Goal: Find specific page/section: Find specific page/section

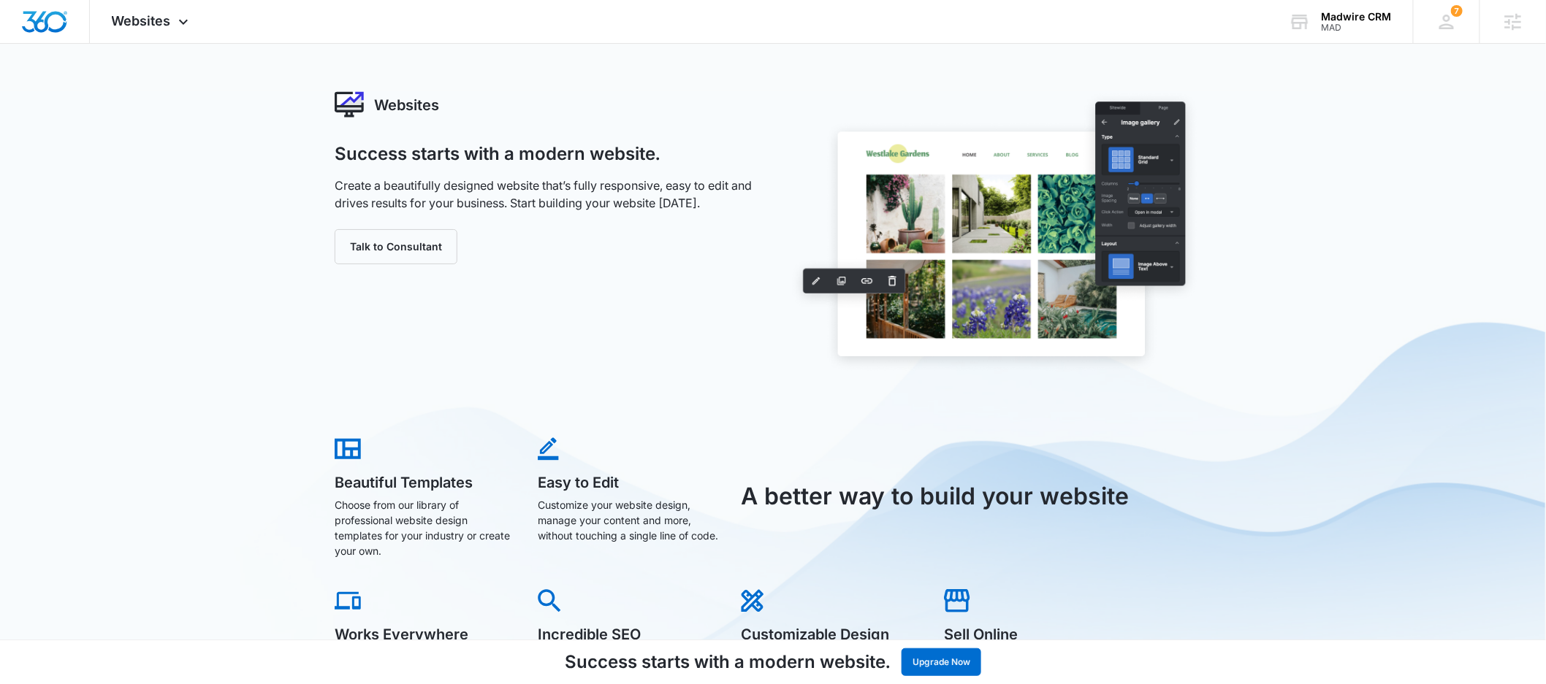
click at [1333, 23] on div "MAD" at bounding box center [1356, 28] width 70 height 10
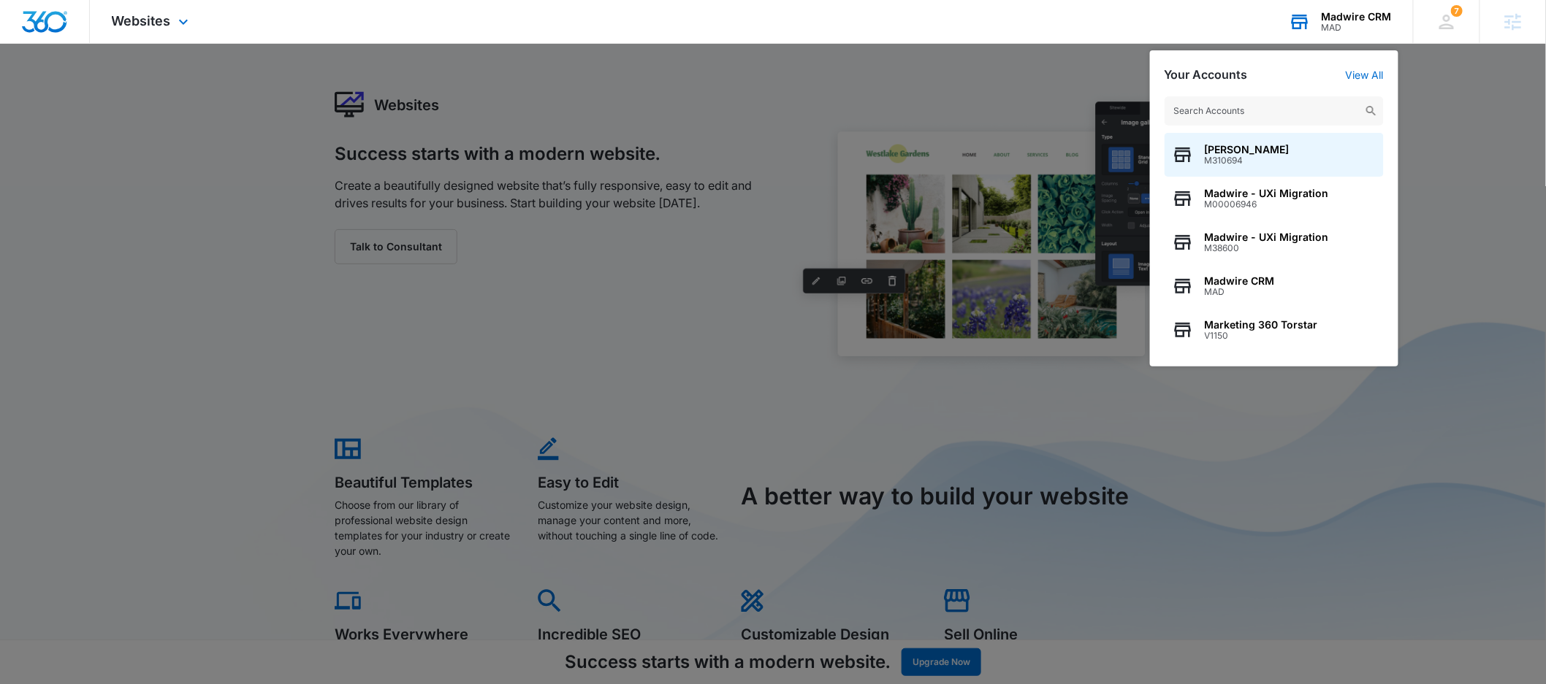
click at [1271, 101] on input "text" at bounding box center [1273, 110] width 219 height 29
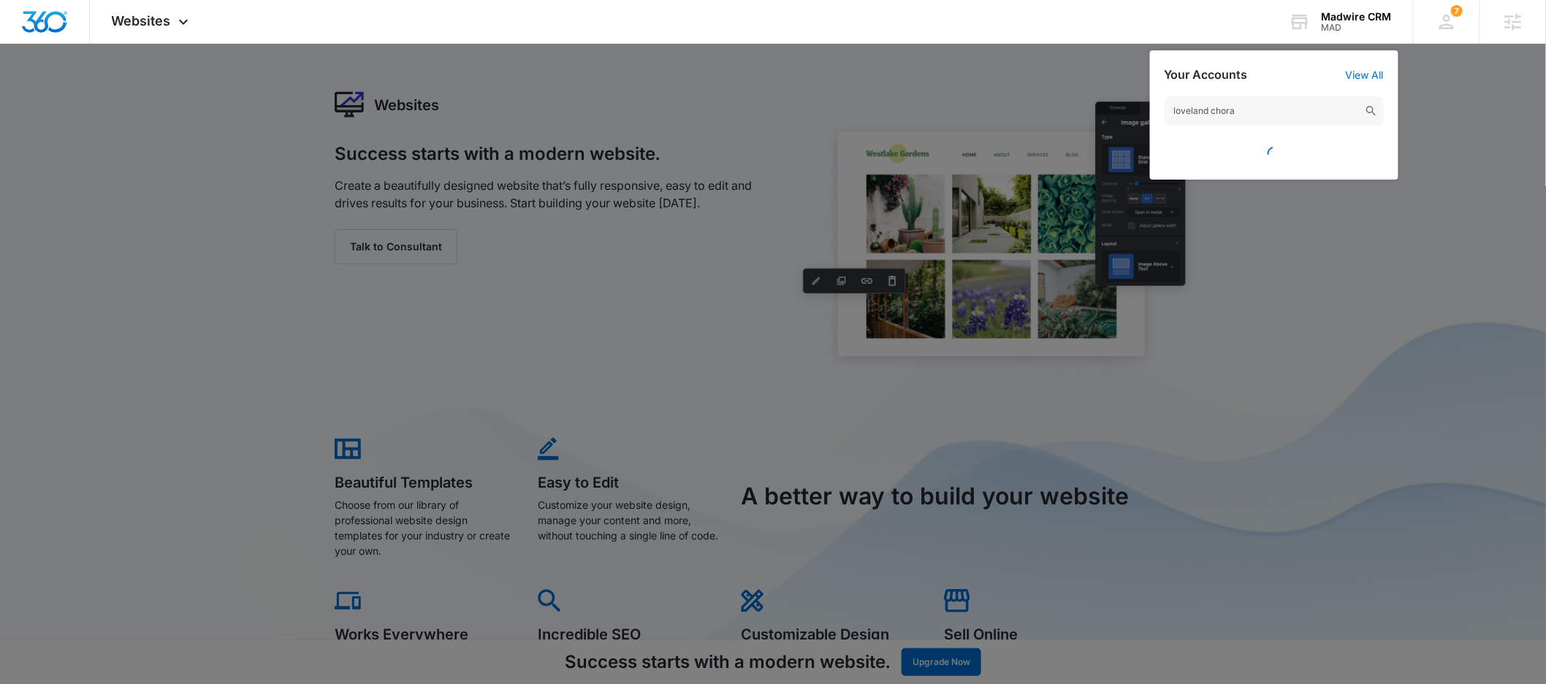
type input "loveland choral"
click at [1259, 102] on input "loveland choral" at bounding box center [1273, 110] width 219 height 29
click at [1262, 111] on input "loveland choral" at bounding box center [1273, 110] width 219 height 29
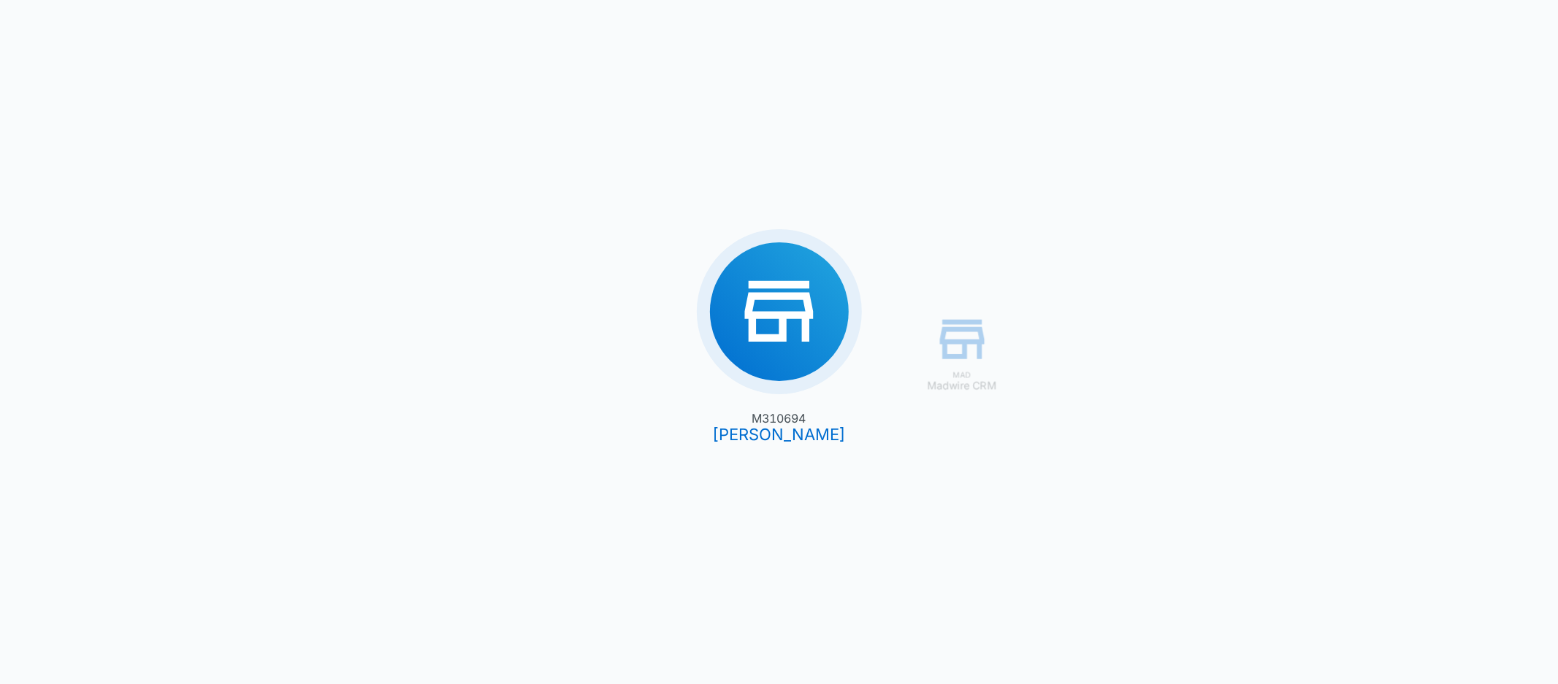
click at [1371, 158] on div "MAD Madwire CRM M310694 [PERSON_NAME]" at bounding box center [779, 342] width 1558 height 684
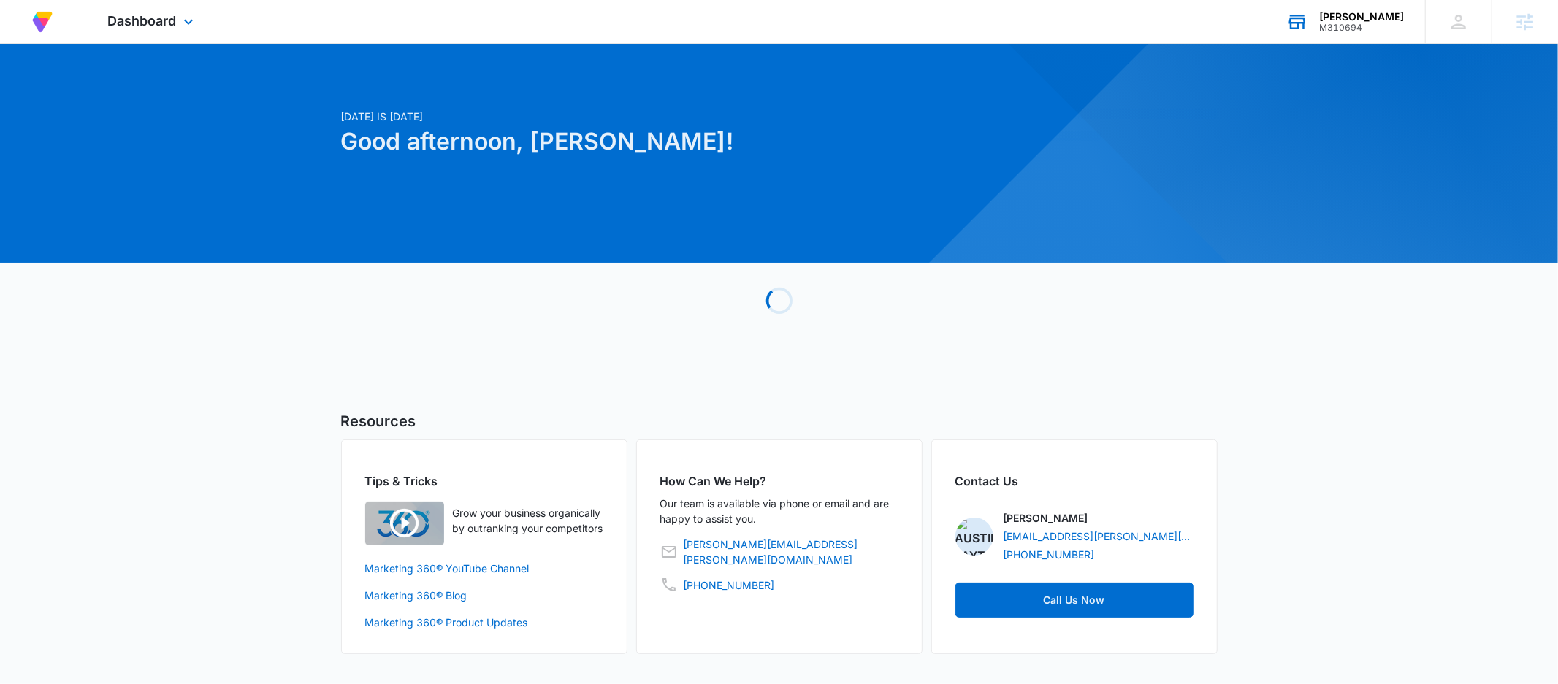
click at [1329, 27] on div "M310694" at bounding box center [1361, 28] width 85 height 10
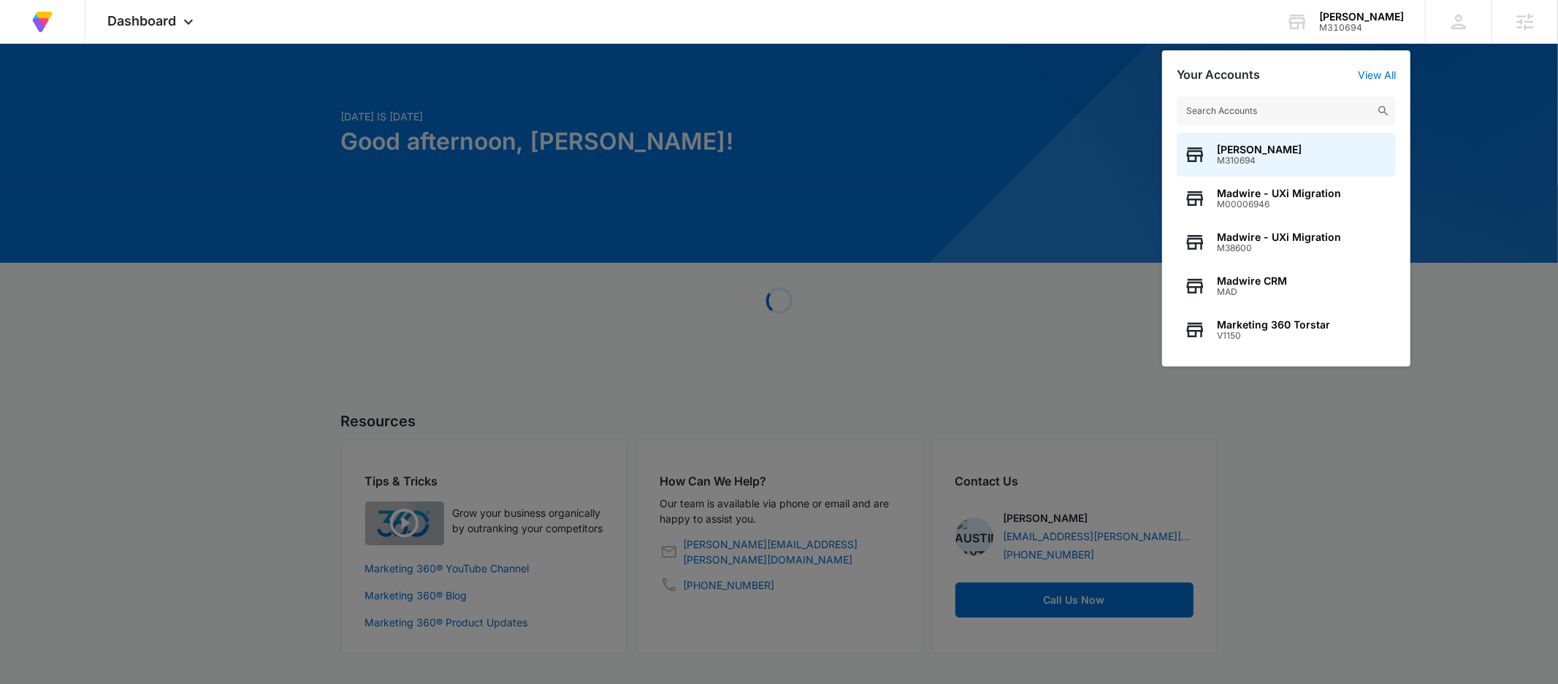
click at [1259, 109] on input "text" at bounding box center [1286, 110] width 219 height 29
type input ";"
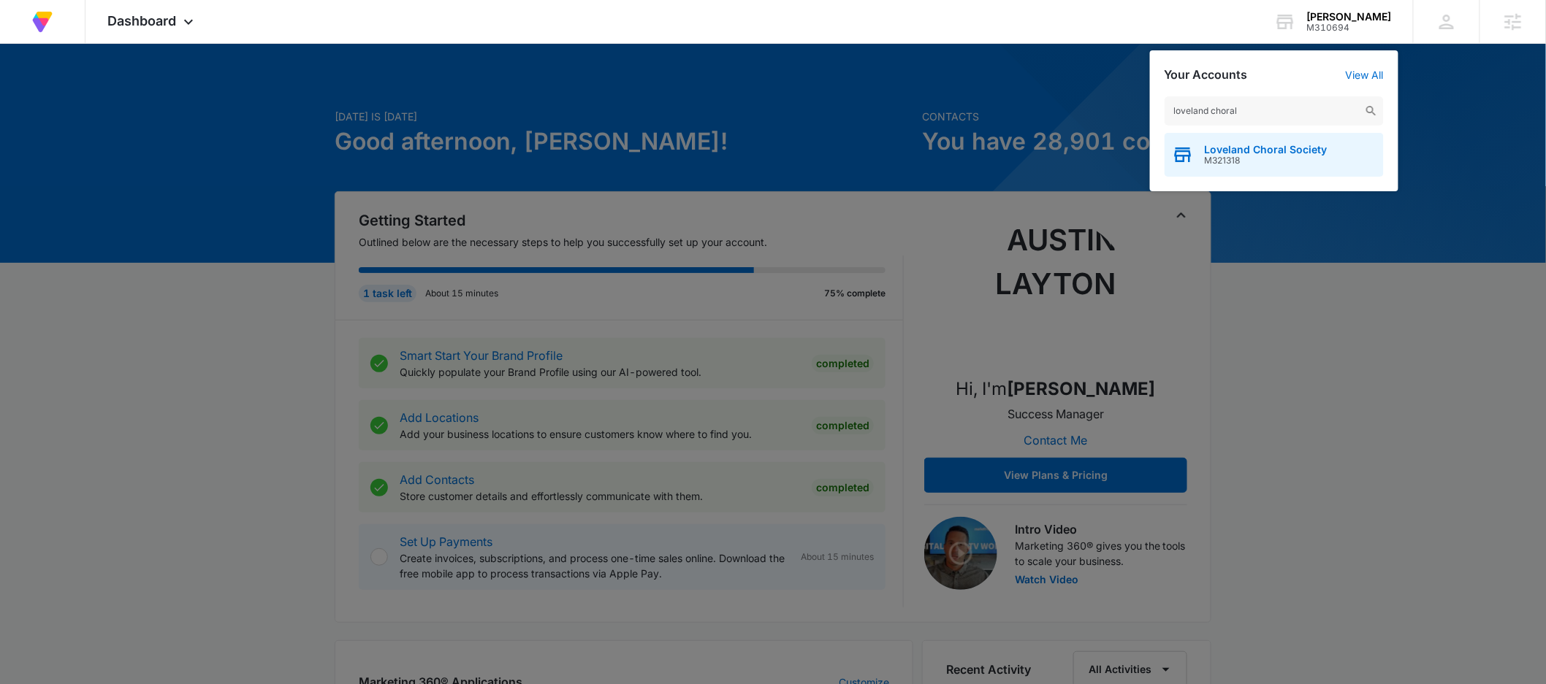
type input "loveland choral"
click at [1272, 157] on span "M321318" at bounding box center [1265, 161] width 123 height 10
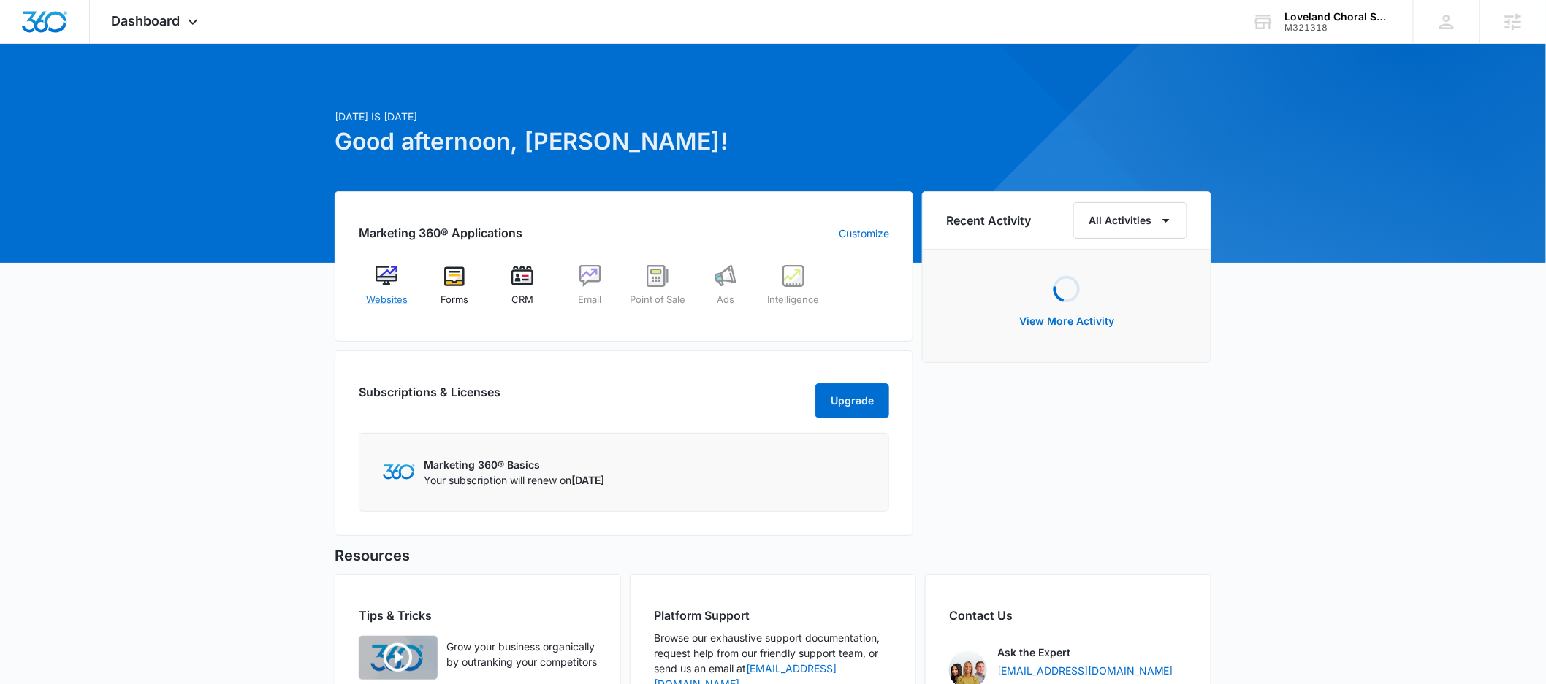
click at [400, 280] on div "Websites" at bounding box center [387, 291] width 56 height 53
